Goal: Find specific page/section

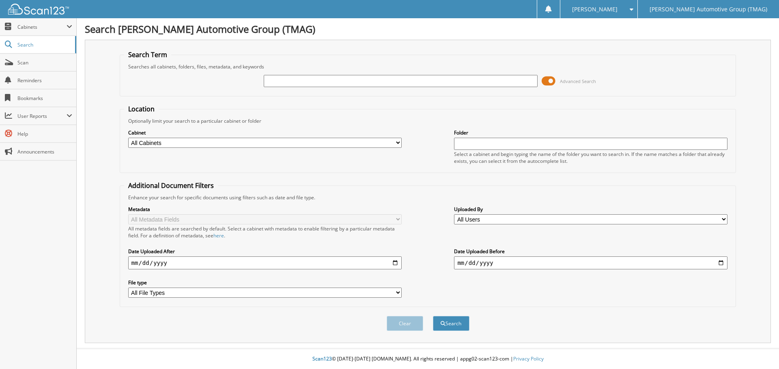
click at [286, 80] on input "text" at bounding box center [400, 81] width 273 height 12
type input "h25582"
click at [433, 316] on button "Search" at bounding box center [451, 323] width 36 height 15
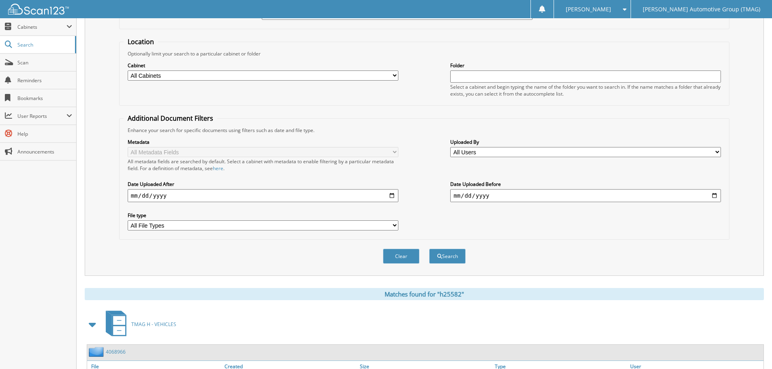
scroll to position [195, 0]
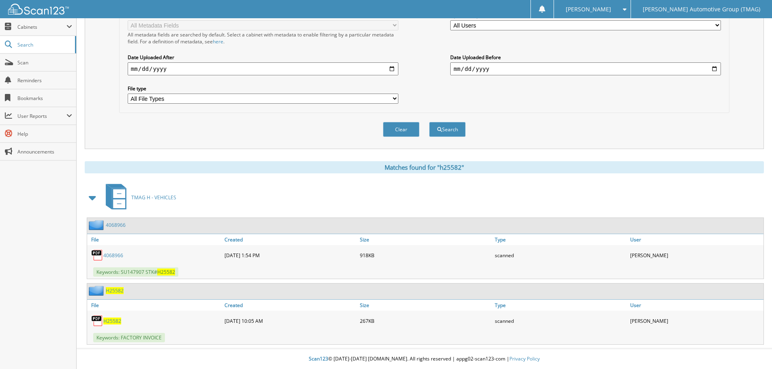
click at [120, 292] on span "H25582" at bounding box center [115, 290] width 18 height 7
